Goal: Task Accomplishment & Management: Use online tool/utility

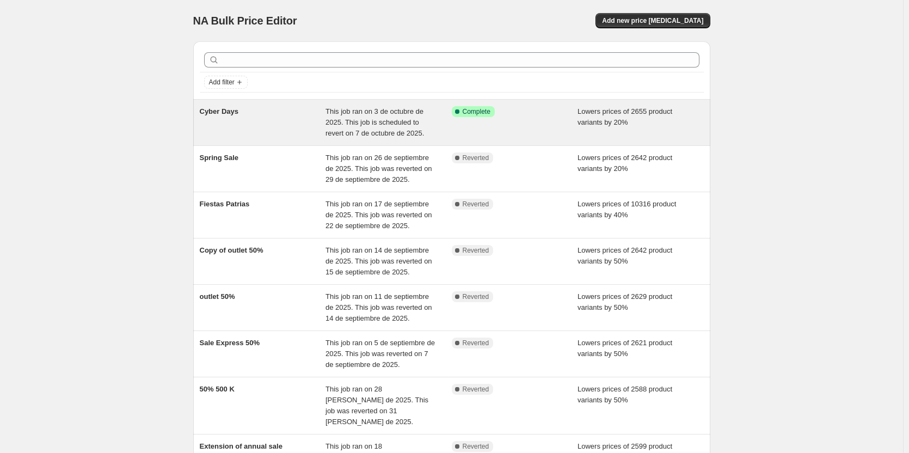
click at [220, 113] on span "Cyber Days" at bounding box center [219, 111] width 39 height 8
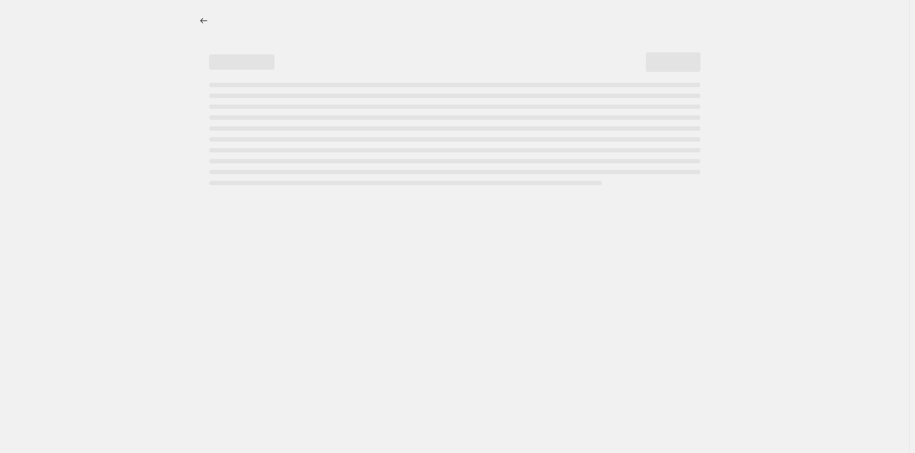
select select "percentage"
select select "tag"
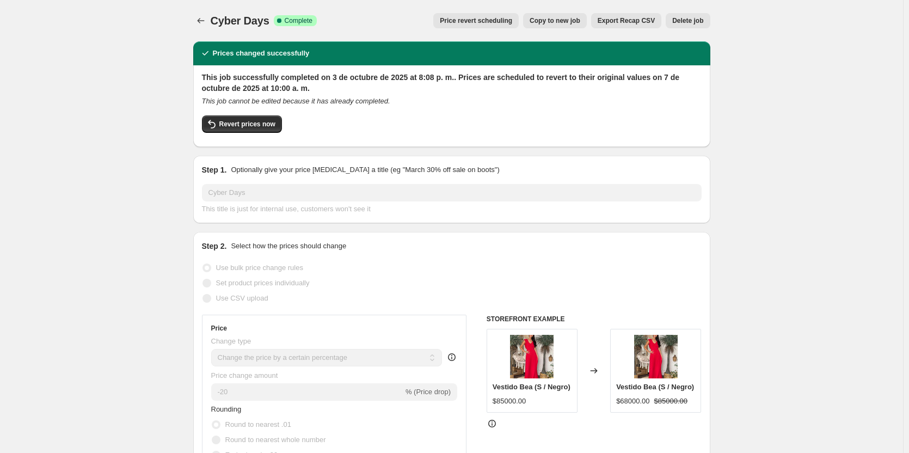
click at [482, 18] on span "Price revert scheduling" at bounding box center [476, 20] width 72 height 9
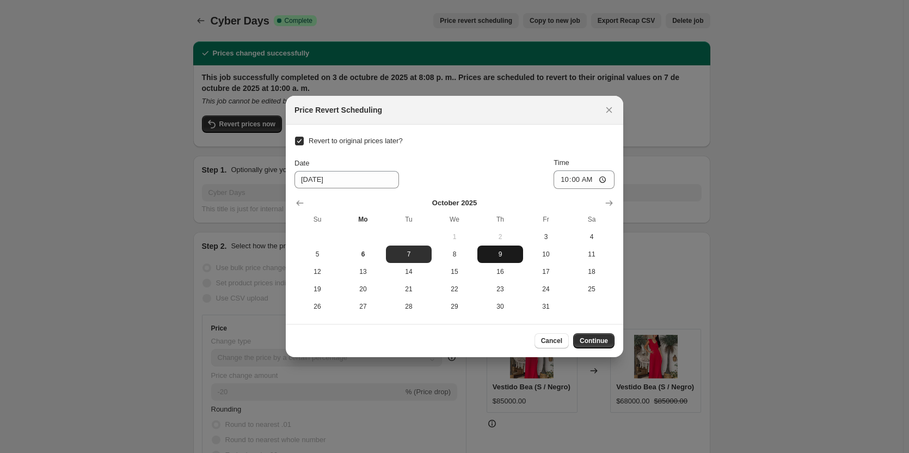
click at [496, 251] on span "9" at bounding box center [500, 254] width 37 height 9
type input "[DATE]"
click at [587, 342] on span "Continue" at bounding box center [594, 340] width 28 height 9
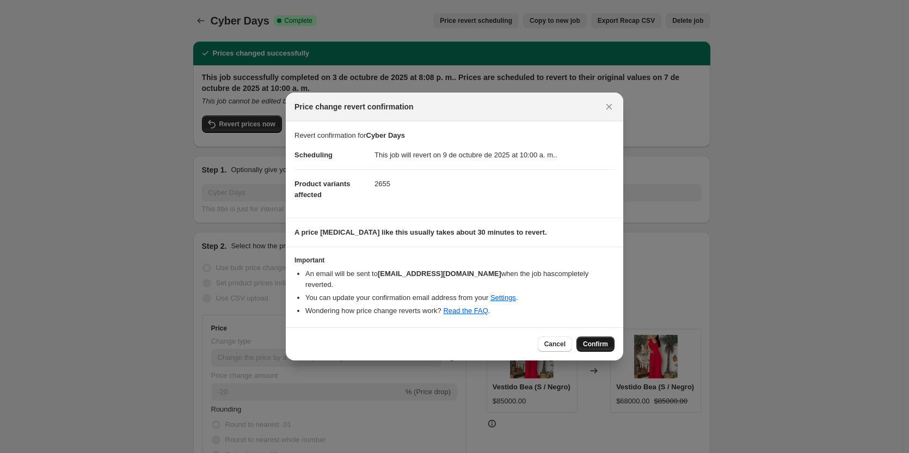
click at [597, 346] on span "Confirm" at bounding box center [595, 344] width 25 height 9
